Goal: Download file/media

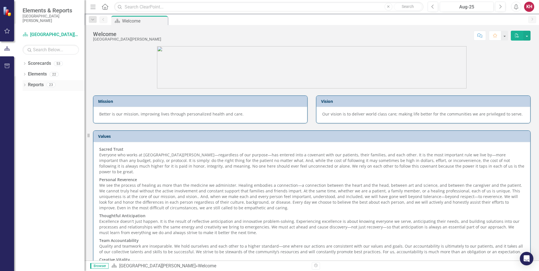
click at [35, 87] on link "Reports" at bounding box center [36, 85] width 16 height 6
click at [25, 84] on icon "Dropdown" at bounding box center [25, 85] width 4 height 3
click at [28, 145] on div "Dropdown" at bounding box center [27, 147] width 4 height 5
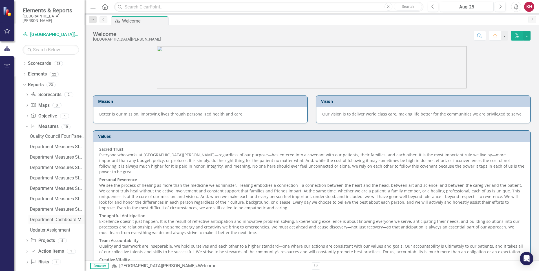
scroll to position [5, 0]
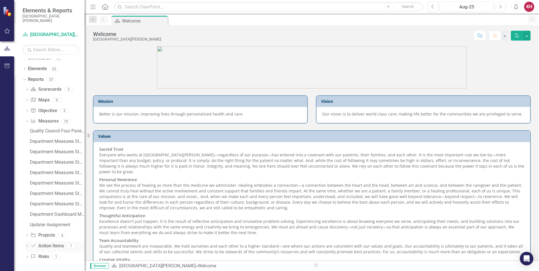
click at [27, 245] on icon "Dropdown" at bounding box center [27, 246] width 4 height 3
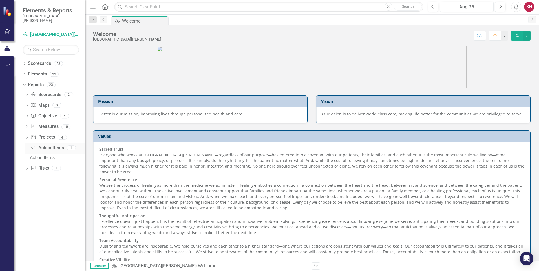
click at [27, 148] on icon "Dropdown" at bounding box center [26, 148] width 3 height 4
click at [27, 127] on icon "Dropdown" at bounding box center [27, 127] width 4 height 3
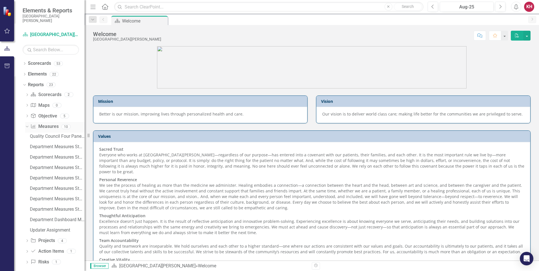
click at [27, 127] on icon "Dropdown" at bounding box center [26, 127] width 3 height 4
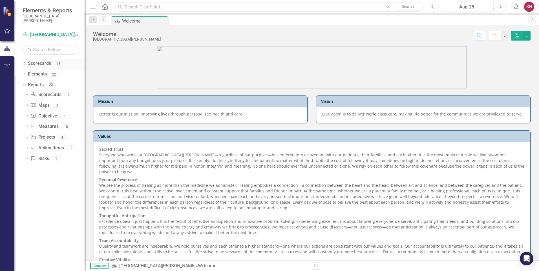
click at [24, 64] on icon "Dropdown" at bounding box center [25, 64] width 4 height 3
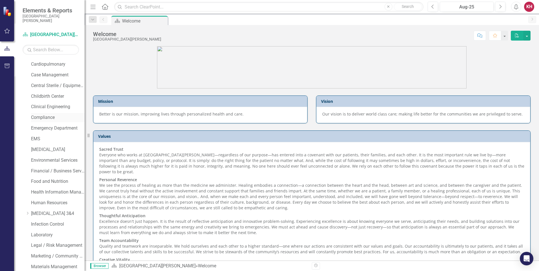
scroll to position [113, 0]
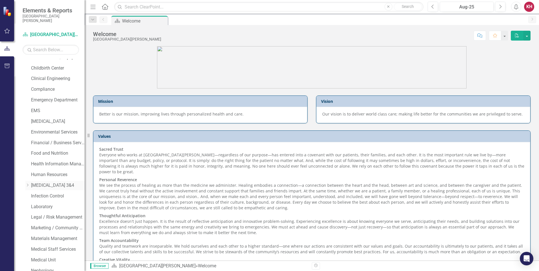
click at [41, 183] on link "[MEDICAL_DATA] 3&4" at bounding box center [58, 185] width 54 height 6
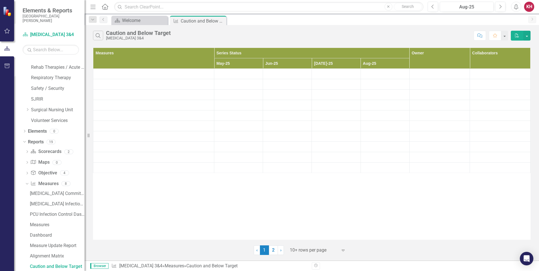
scroll to position [483, 0]
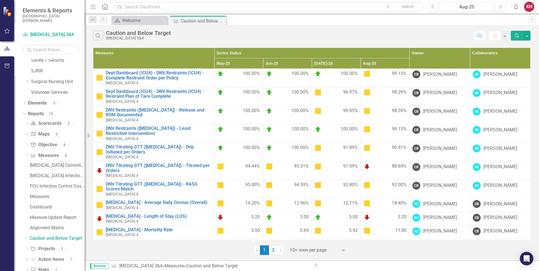
click at [56, 165] on div "[MEDICAL_DATA] Committee Dashboard" at bounding box center [57, 165] width 55 height 5
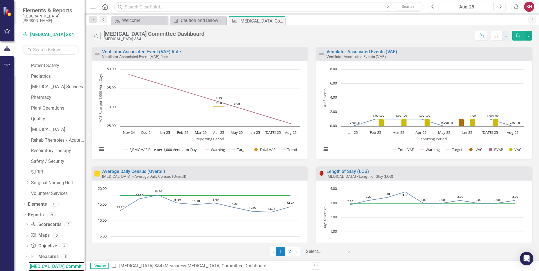
scroll to position [28, 0]
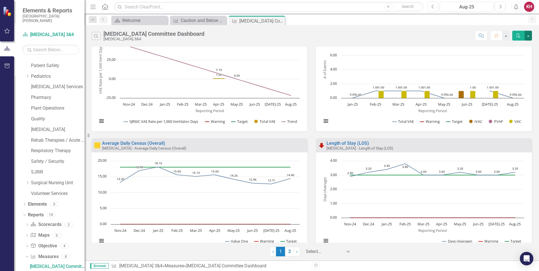
click at [528, 35] on button "button" at bounding box center [527, 36] width 7 height 10
click at [499, 45] on link "PDF Export to PDF" at bounding box center [503, 46] width 55 height 10
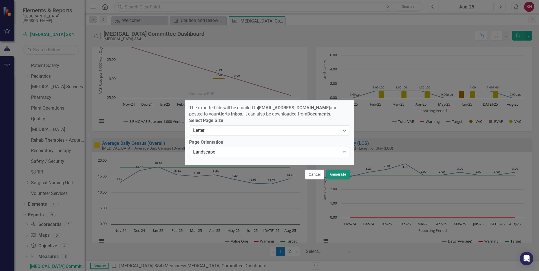
click at [339, 176] on button "Generate" at bounding box center [337, 175] width 23 height 10
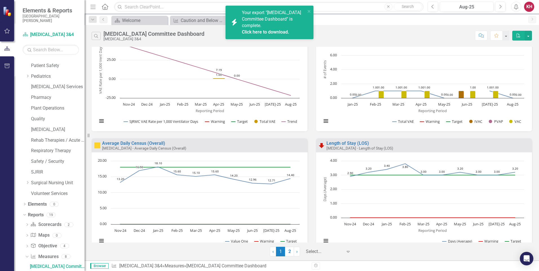
click at [275, 29] on link "Click here to download." at bounding box center [265, 31] width 47 height 5
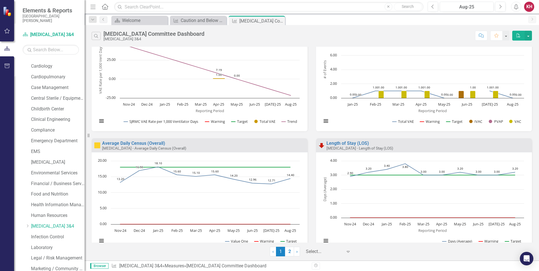
scroll to position [44, 0]
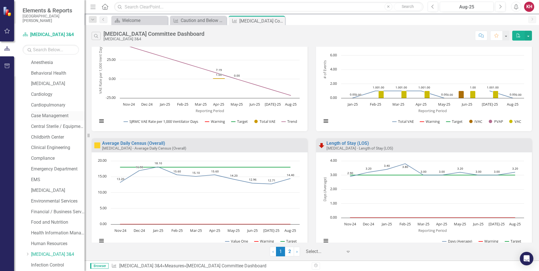
click at [52, 116] on link "Case Management" at bounding box center [58, 116] width 54 height 6
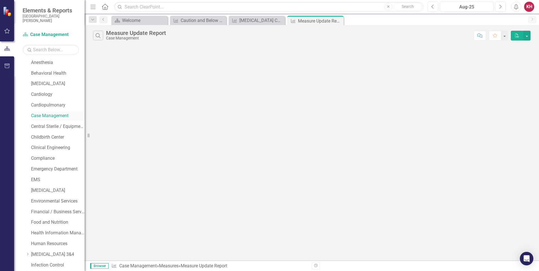
scroll to position [455, 0]
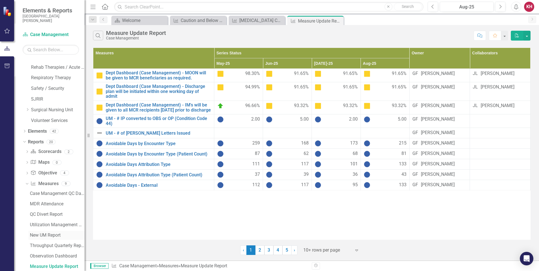
click at [48, 235] on div "New UM Report" at bounding box center [57, 235] width 55 height 5
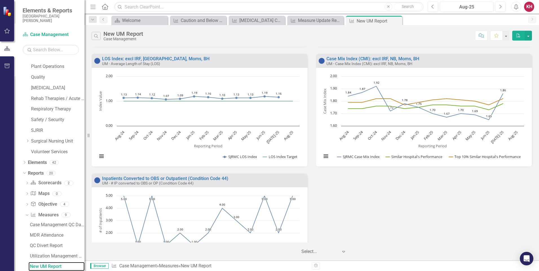
scroll to position [56, 0]
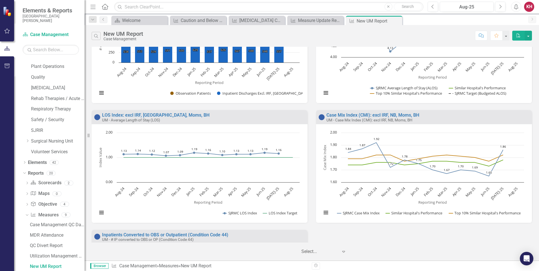
click at [531, 6] on div "KH" at bounding box center [529, 7] width 10 height 10
click at [509, 73] on link "Logout Log Out" at bounding box center [511, 71] width 45 height 10
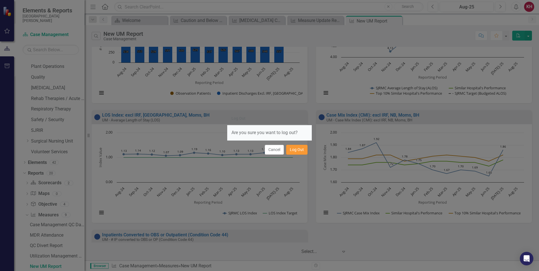
click at [296, 150] on button "Log Out" at bounding box center [296, 150] width 21 height 10
